Goal: Information Seeking & Learning: Learn about a topic

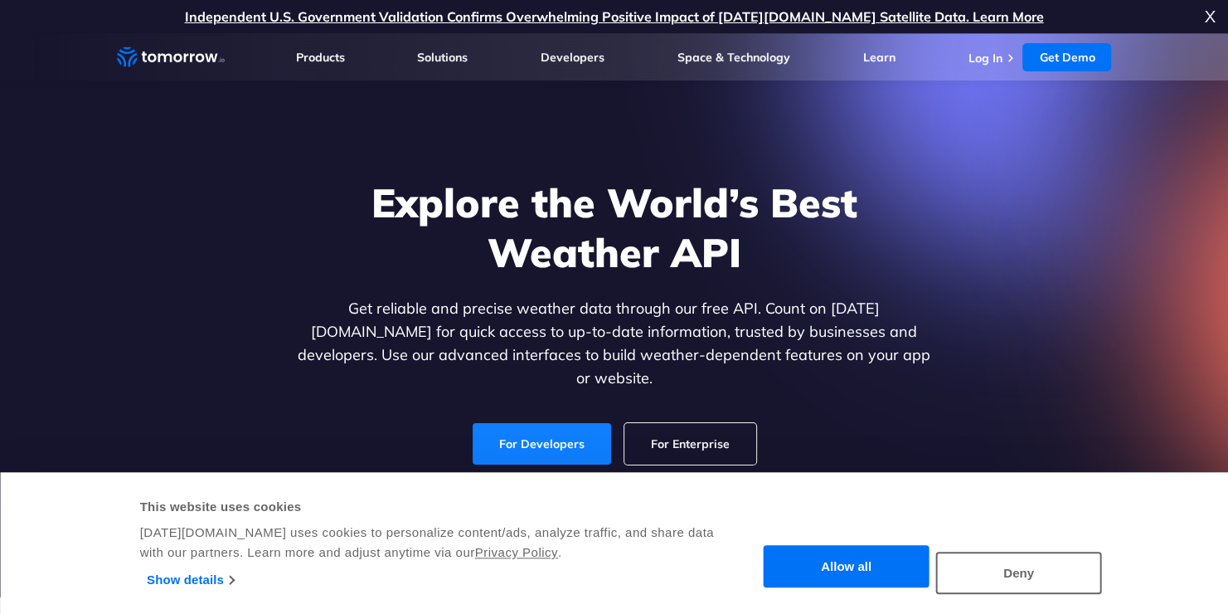
click at [500, 437] on link "For Developers" at bounding box center [542, 443] width 138 height 41
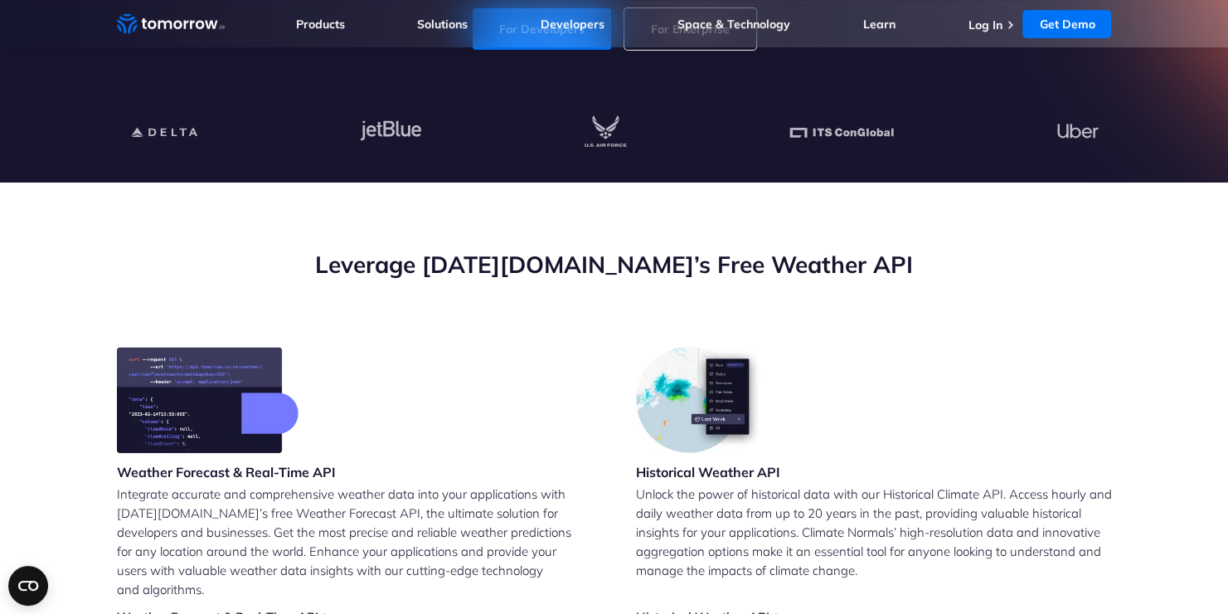
scroll to position [580, 0]
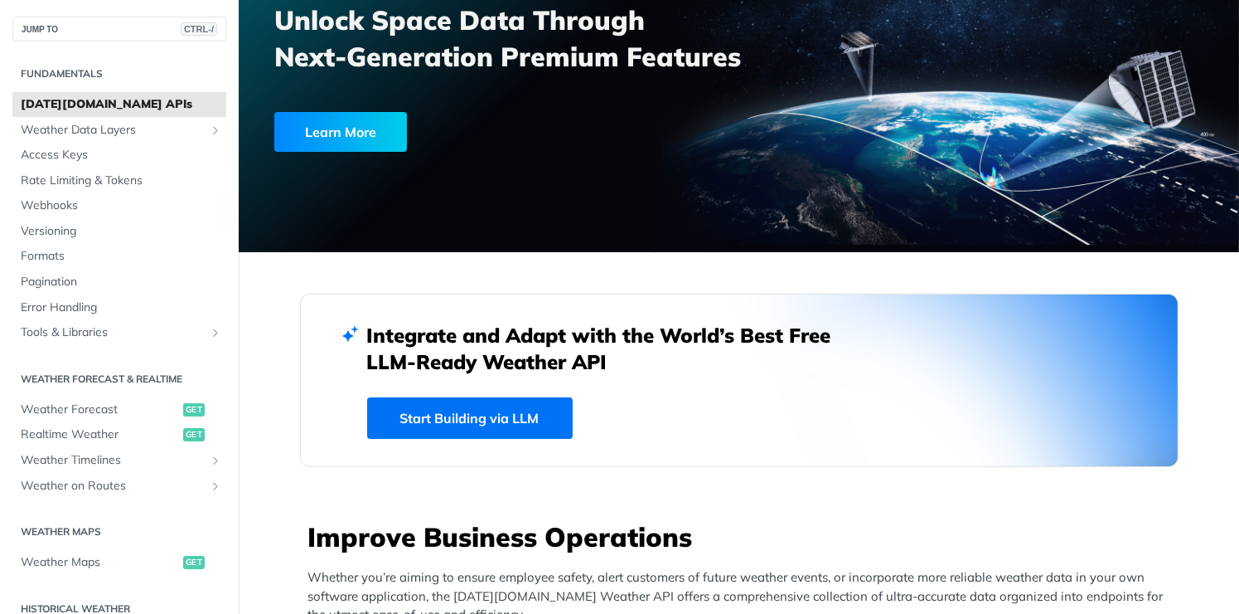
scroll to position [166, 0]
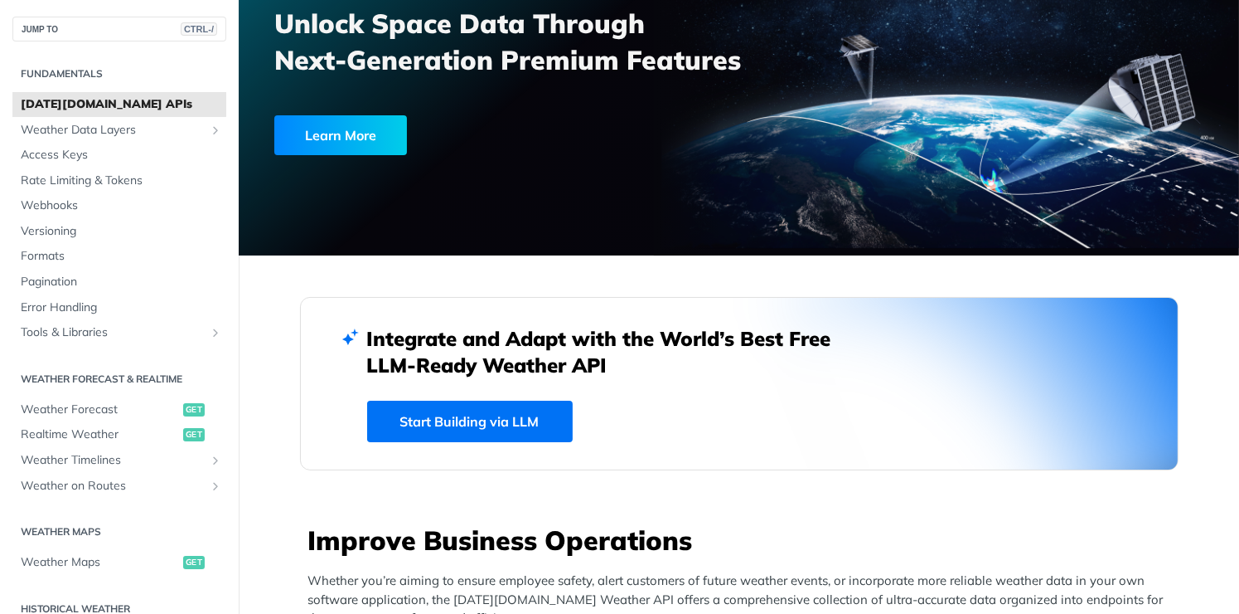
click at [438, 418] on link "Start Building via LLM" at bounding box center [470, 420] width 206 height 41
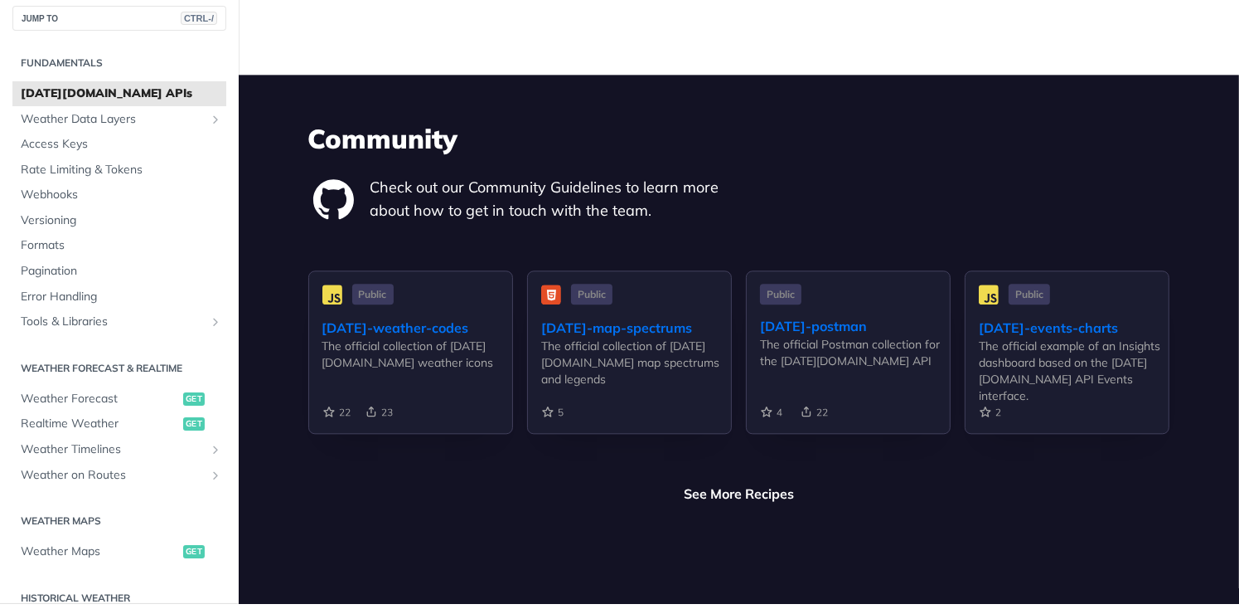
scroll to position [3738, 0]
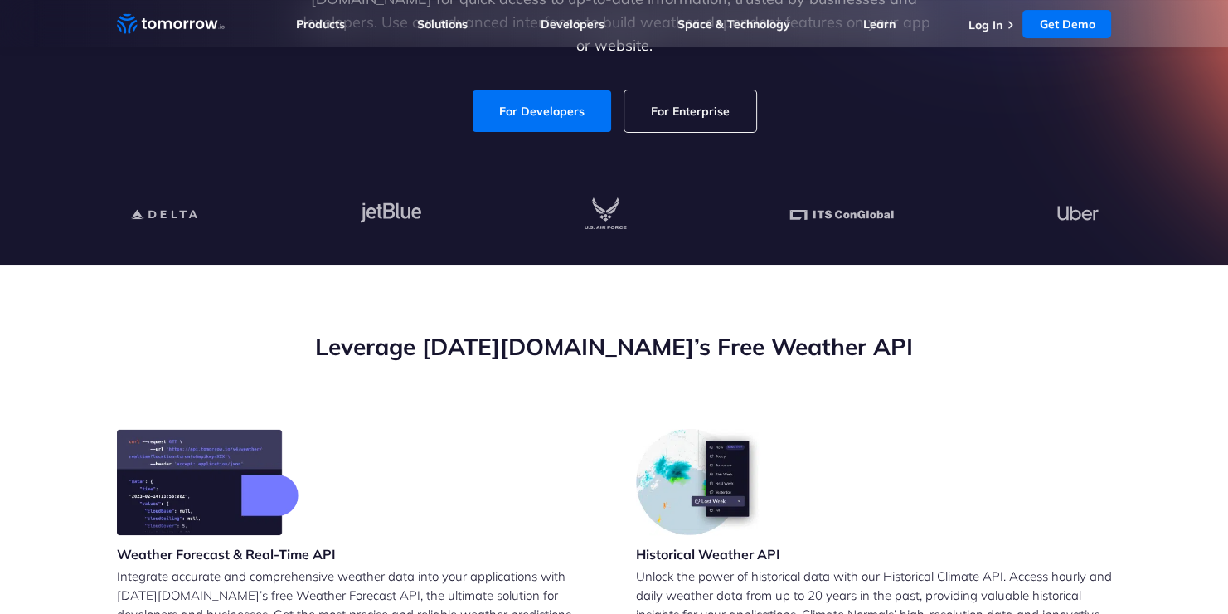
scroll to position [292, 0]
